Goal: Transaction & Acquisition: Book appointment/travel/reservation

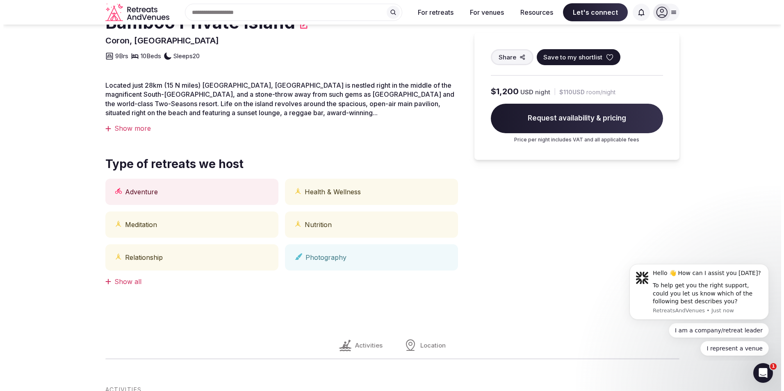
scroll to position [123, 0]
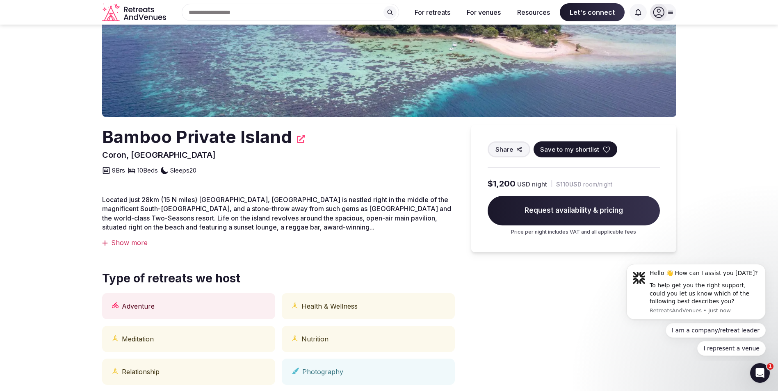
click at [580, 215] on span "Request availability & pricing" at bounding box center [574, 211] width 172 height 30
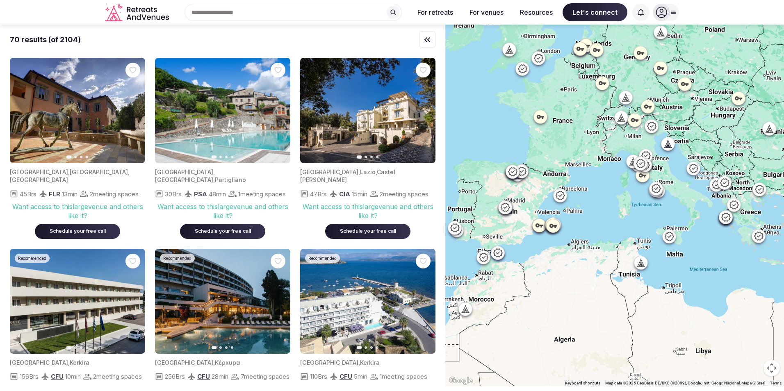
click at [263, 14] on input "text" at bounding box center [293, 12] width 217 height 17
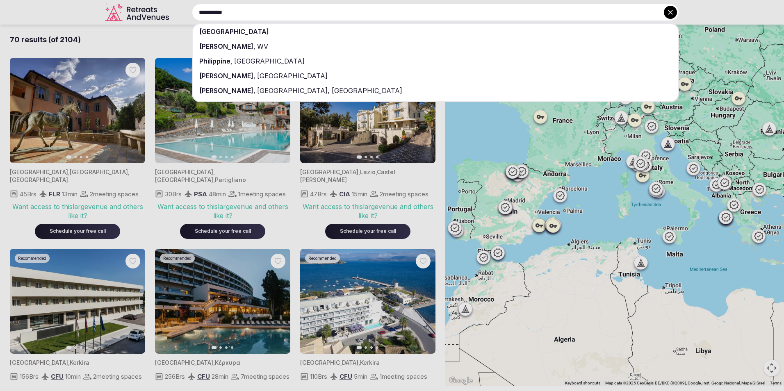
type input "**********"
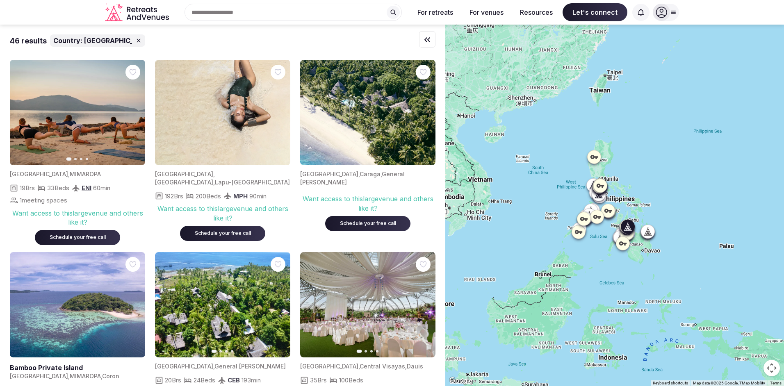
click at [233, 121] on img at bounding box center [222, 112] width 135 height 105
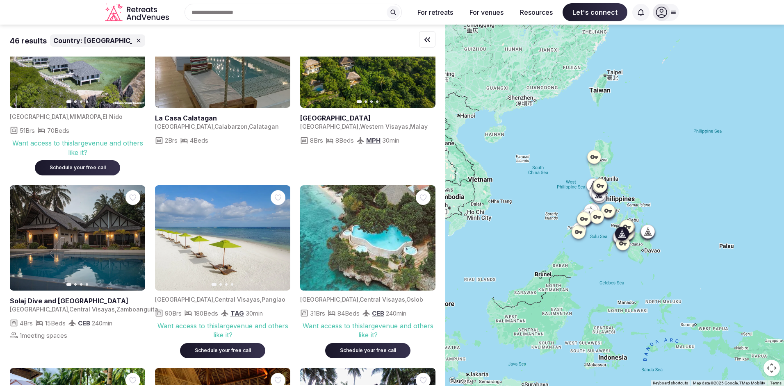
scroll to position [820, 0]
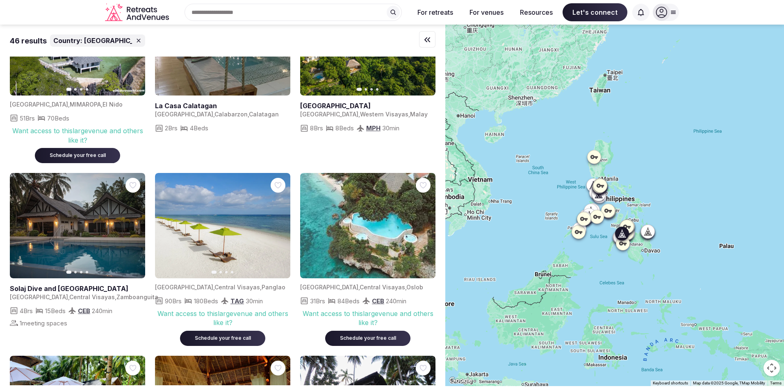
click at [353, 313] on div "Want access to this large venue and others like it?" at bounding box center [367, 318] width 135 height 18
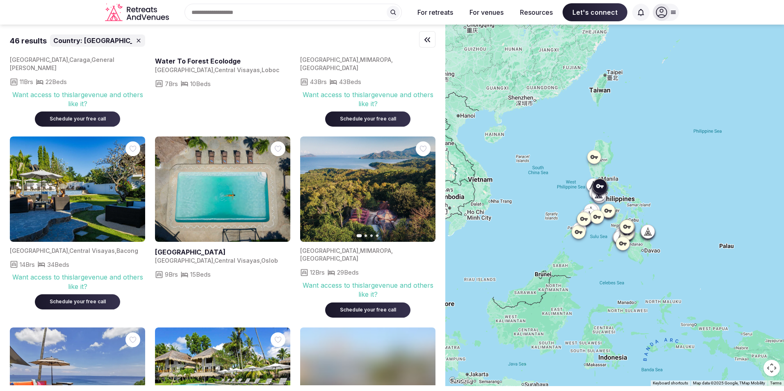
scroll to position [943, 0]
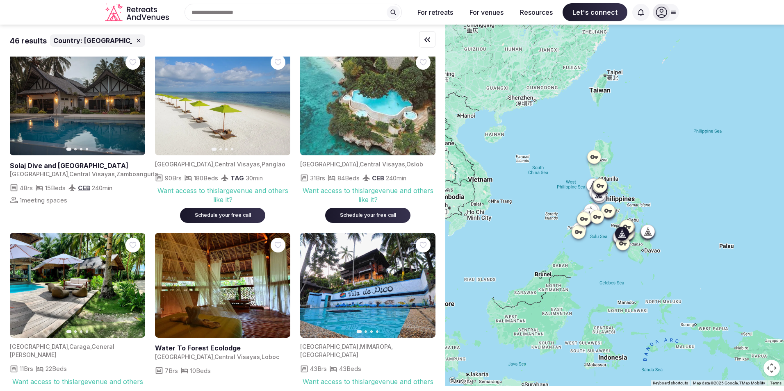
click at [389, 213] on div "Schedule your free call" at bounding box center [368, 215] width 66 height 7
